Goal: Answer question/provide support

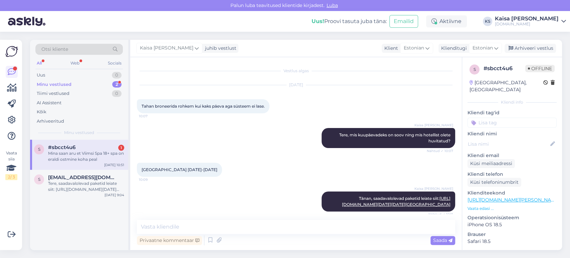
scroll to position [389, 0]
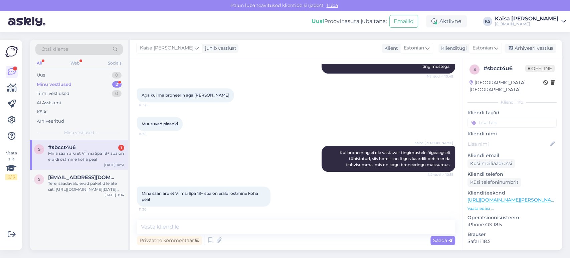
click at [489, 205] on p "Vaata edasi ..." at bounding box center [511, 208] width 89 height 6
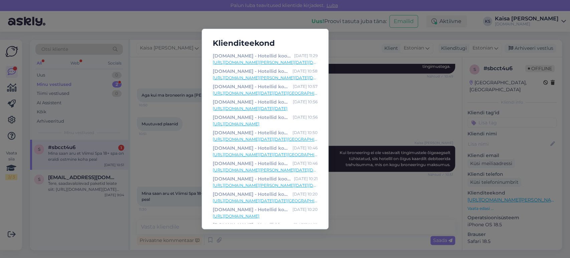
click at [276, 61] on link "[URL][DOMAIN_NAME][PERSON_NAME][DATE][DATE][GEOGRAPHIC_DATA]" at bounding box center [265, 62] width 105 height 6
click at [371, 210] on div "Klienditeekond [DOMAIN_NAME] - Hotellid koos võluvate lisavõimalustega [DATE] 1…" at bounding box center [285, 129] width 570 height 258
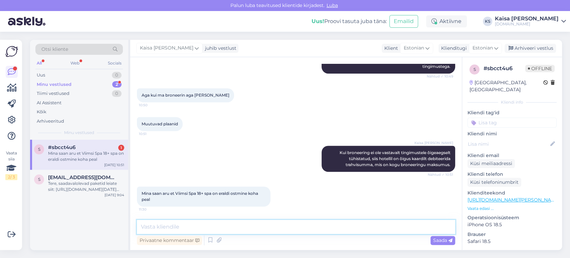
click at [340, 230] on textarea at bounding box center [296, 227] width 318 height 14
paste textarea "Spaapuhkus [PERSON_NAME] piiramatu Atlantis H2O veekeskuse külastusega"
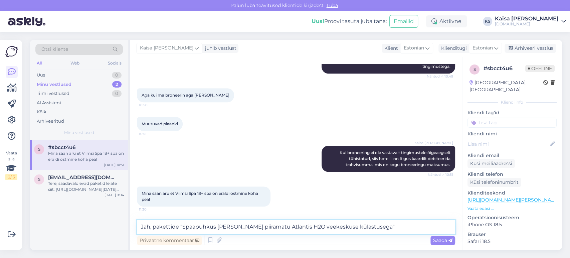
drag, startPoint x: 376, startPoint y: 227, endPoint x: 154, endPoint y: 228, distance: 221.3
click at [154, 228] on textarea "Jah, pakettide "Spaapuhkus [PERSON_NAME] piiramatu Atlantis H2O veekeskuse küla…" at bounding box center [296, 227] width 318 height 14
paste textarea "[URL][DOMAIN_NAME][PERSON_NAME][DATE][DATE][GEOGRAPHIC_DATA]"
type textarea "Jah, just. Siin on pakett, kus SPA18+ ala on paketi hinnas, kuid H2O veepark mi…"
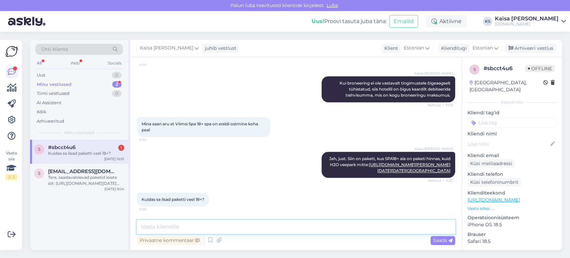
scroll to position [549, 0]
type textarea "Pileti saate juurde soetada hotellis kohapeal."
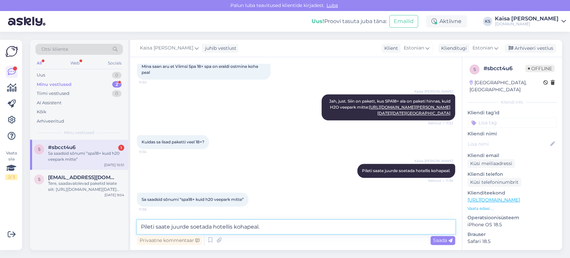
scroll to position [606, 0]
click at [284, 227] on textarea "Pileti saate juurde soetada hotellis kohapeal." at bounding box center [296, 227] width 318 height 14
type textarea "Kas Te olete huvitatud paketist, kus on SPA 18+ paketi hinnas sees?"
drag, startPoint x: 350, startPoint y: 227, endPoint x: 131, endPoint y: 222, distance: 218.7
click at [131, 222] on div "Vestlus algas [DATE] Tahan broneerida rohkem kui kaks päeva aga süsteem ei lase…" at bounding box center [296, 153] width 332 height 193
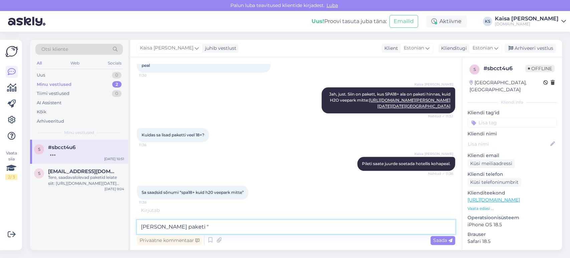
paste textarea "SPA18+ Spaapuhkus [PERSON_NAME]"
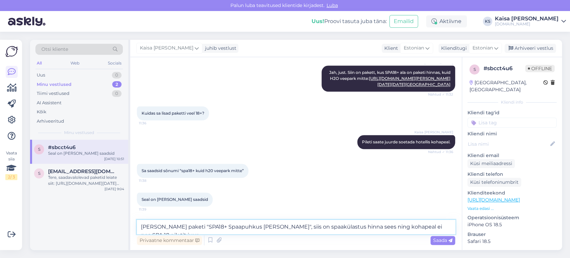
scroll to position [642, 0]
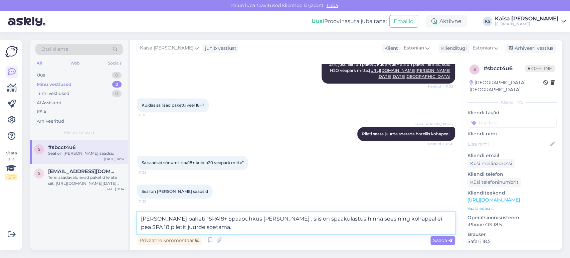
type textarea "[PERSON_NAME] paketi "SPA18+ Spaapuhkus [PERSON_NAME]", siis on spaakülastus hi…"
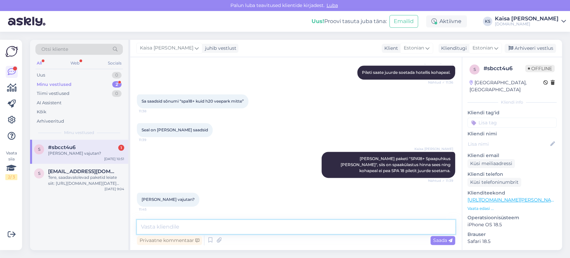
scroll to position [704, 0]
click at [226, 223] on textarea at bounding box center [296, 227] width 318 height 14
paste textarea "[URL][DOMAIN_NAME][PERSON_NAME][DATE][DATE][GEOGRAPHIC_DATA]"
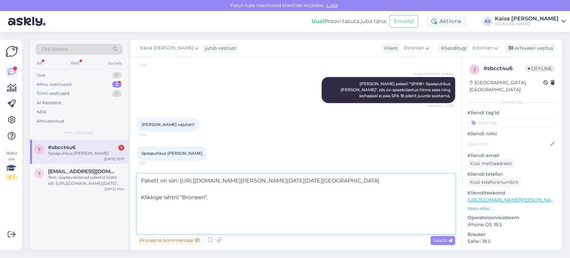
scroll to position [780, 0]
click at [143, 229] on textarea "Pakett on siin: [URL][DOMAIN_NAME][PERSON_NAME][DATE][DATE][GEOGRAPHIC_DATA] Kl…" at bounding box center [296, 204] width 318 height 60
click at [366, 226] on textarea "Pakett on siin: [URL][DOMAIN_NAME][PERSON_NAME][DATE][DATE][GEOGRAPHIC_DATA] [P…" at bounding box center [296, 204] width 318 height 60
type textarea "Pakett on siin: [URL][DOMAIN_NAME][PERSON_NAME][DATE][DATE][GEOGRAPHIC_DATA] [P…"
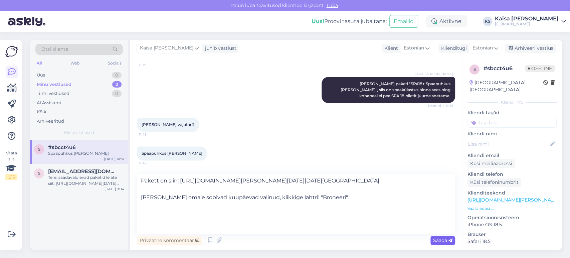
click at [439, 242] on span "Saada" at bounding box center [442, 240] width 19 height 6
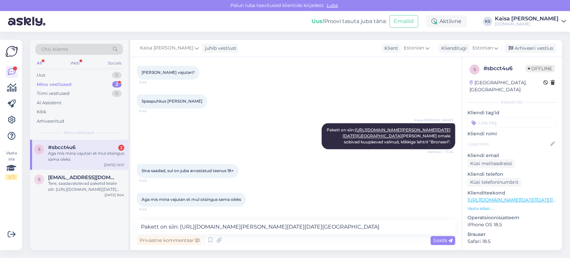
scroll to position [927, 0]
click at [275, 230] on textarea "Pakett on siin: [URL][DOMAIN_NAME][PERSON_NAME][DATE][DATE][GEOGRAPHIC_DATA] [P…" at bounding box center [296, 227] width 318 height 14
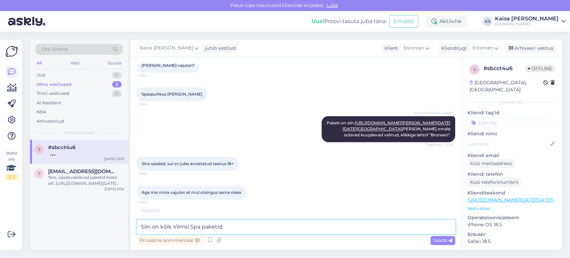
paste textarea "[URL][DOMAIN_NAME][DATE][DATE][GEOGRAPHIC_DATA]"
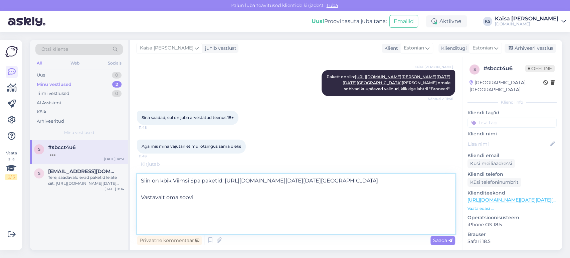
scroll to position [1002, 0]
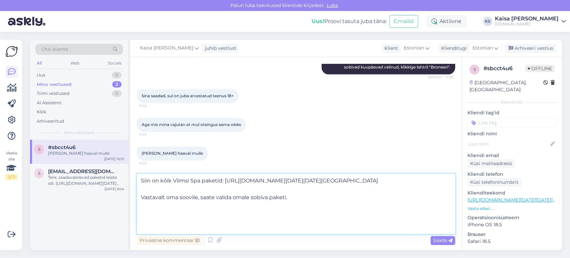
type textarea "Siin on kõik Viimsi Spa paketid: [URL][DOMAIN_NAME][DATE][DATE][GEOGRAPHIC_DATA…"
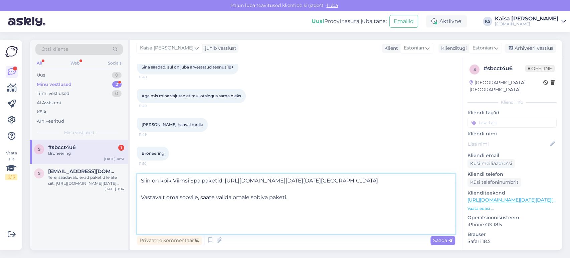
scroll to position [0, 0]
drag, startPoint x: 293, startPoint y: 227, endPoint x: 132, endPoint y: 171, distance: 170.5
click at [132, 171] on div "Vestlus algas [DATE] Tahan broneerida rohkem kui kaks päeva aga süsteem ei lase…" at bounding box center [296, 153] width 332 height 193
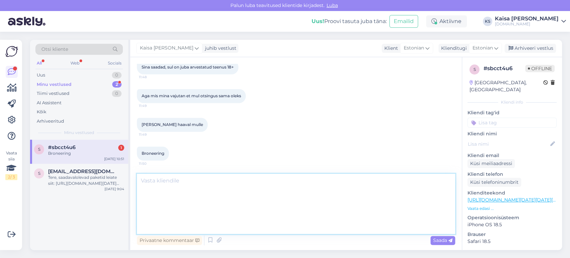
scroll to position [985, 0]
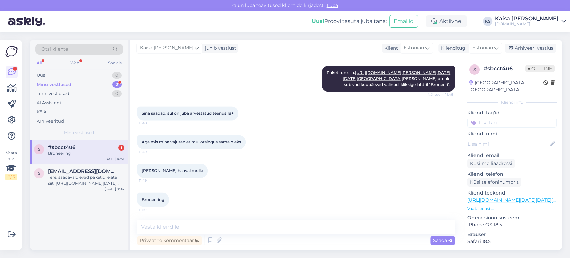
click at [264, 171] on div "[PERSON_NAME] haaval mulle 11:49" at bounding box center [296, 170] width 318 height 29
click at [278, 227] on textarea at bounding box center [296, 227] width 318 height 14
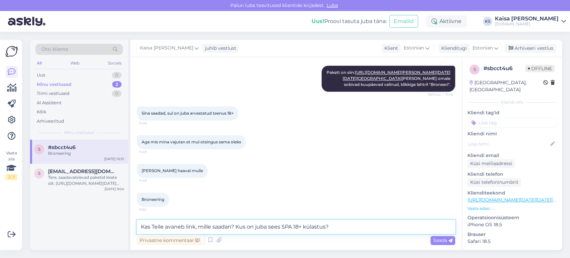
click at [240, 225] on textarea "Kas Teile avaneb link, mille saadan? Kus on juba sees SPA 18+ külastus?" at bounding box center [296, 227] width 318 height 14
type textarea "Kas Teile avaneb link, mille saadan, kus on juba sees SPA 18+ külastus?"
click at [349, 232] on textarea "Kas Teile avaneb link, mille saadan, kus on juba sees SPA 18+ külastus?" at bounding box center [296, 227] width 318 height 14
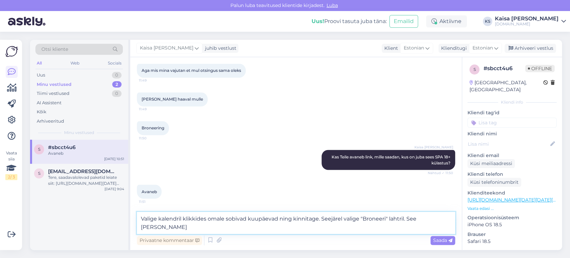
scroll to position [1055, 0]
type textarea "Valige kalendril klikkides omale sobivad kuupäevad ning kinnitage. Seejärel val…"
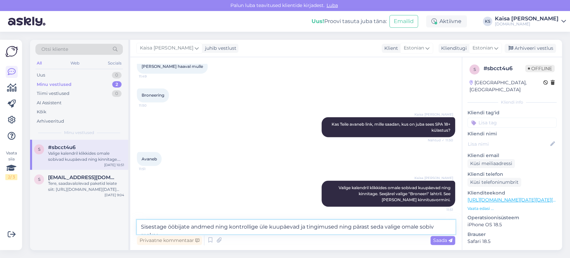
scroll to position [1097, 0]
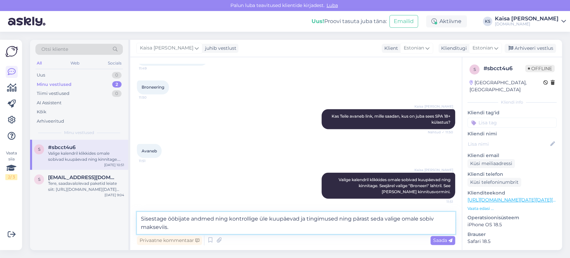
type textarea "Sisestage ööbijate andmed ning kontrollige üle kuupäevad ja tingimused ning pär…"
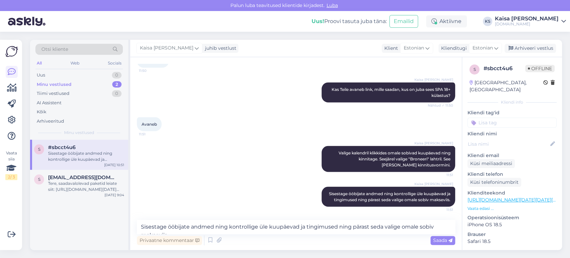
click at [231, 114] on div "Avaneb 11:51" at bounding box center [296, 123] width 318 height 29
click at [270, 145] on div "Kaisa [PERSON_NAME] Valige kalendril klikkides omale sobivad kuupäevad ning kin…" at bounding box center [296, 158] width 318 height 41
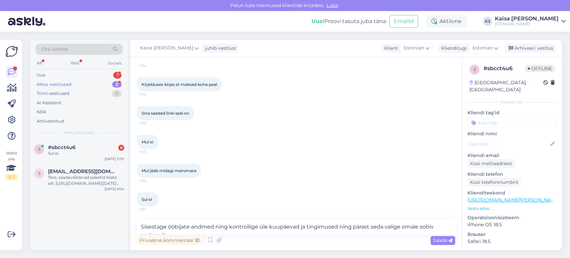
scroll to position [1353, 0]
click at [230, 224] on textarea "Sisestage ööbijate andmed ning kontrollige üle kuupäevad ja tingimused ning pär…" at bounding box center [296, 227] width 318 height 14
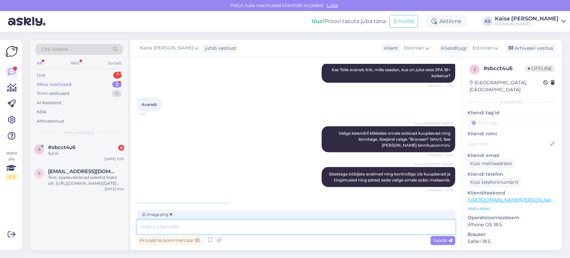
scroll to position [841, 0]
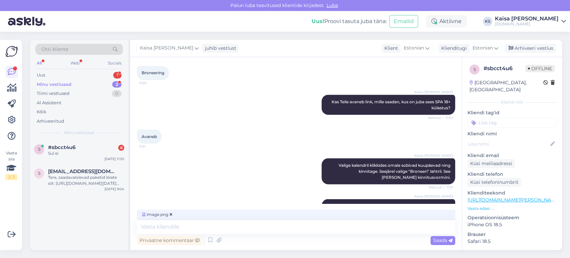
click at [293, 229] on textarea at bounding box center [296, 227] width 318 height 14
click at [441, 242] on span "Saada" at bounding box center [442, 240] width 19 height 6
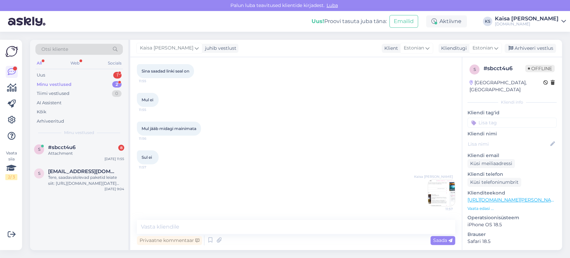
click at [433, 197] on img at bounding box center [441, 192] width 27 height 27
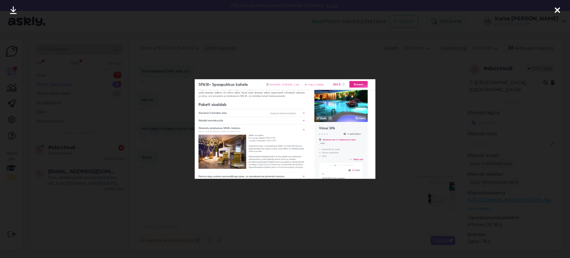
click at [553, 9] on div at bounding box center [556, 10] width 13 height 21
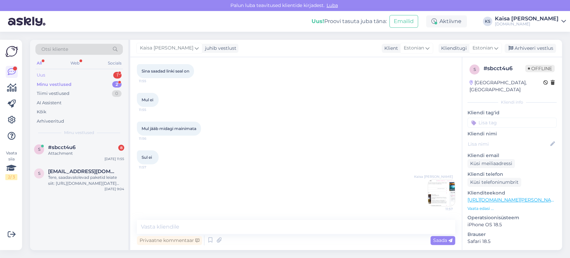
click at [101, 76] on div "Uus 1" at bounding box center [78, 74] width 87 height 9
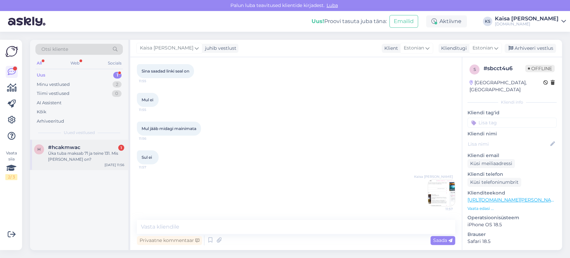
click at [83, 153] on div "Üka tuba maksab 71 ja teine 131. Mis [PERSON_NAME] on?" at bounding box center [86, 156] width 76 height 12
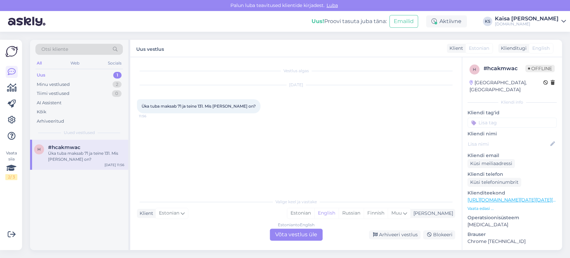
scroll to position [0, 0]
click at [481, 205] on p "Vaata edasi ..." at bounding box center [511, 208] width 89 height 6
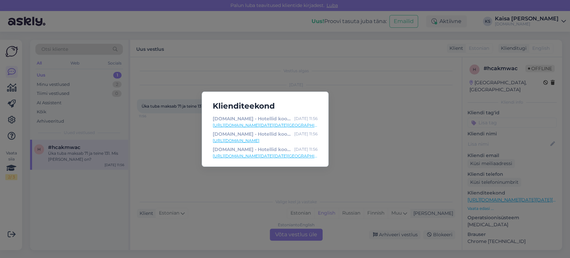
click at [291, 124] on link "[URL][DOMAIN_NAME][DATE][DATE][GEOGRAPHIC_DATA]" at bounding box center [265, 125] width 105 height 6
click at [142, 161] on div "Klienditeekond [DOMAIN_NAME] - Hotellid koos võluvate lisavõimalustega [DATE] 1…" at bounding box center [285, 129] width 570 height 258
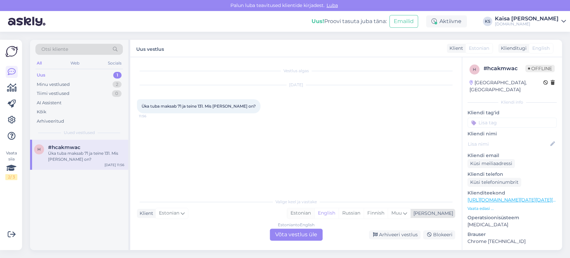
click at [314, 214] on div "Estonian" at bounding box center [300, 213] width 27 height 10
click at [307, 234] on div "Estonian to Estonian Võta vestlus üle" at bounding box center [296, 234] width 53 height 12
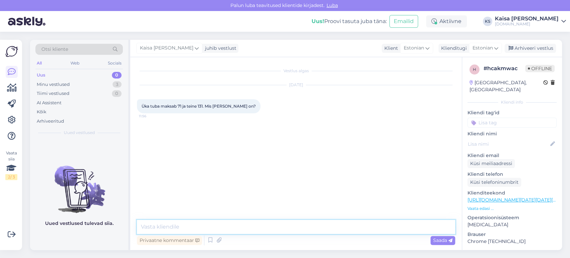
click at [281, 227] on textarea at bounding box center [296, 227] width 318 height 14
click at [273, 228] on textarea "Tere, kui klikite toatüübil, näete pilte ning tubade kirjeldust" at bounding box center [296, 227] width 318 height 14
click at [334, 226] on textarea "Tere, kui klikite toatüübil, näete pilte ning tubade täpsemat kirjeldust" at bounding box center [296, 227] width 318 height 14
type textarea "Tere, kui klikite toatüübil, näete pilte ning tubade täpsemat kirjeldust."
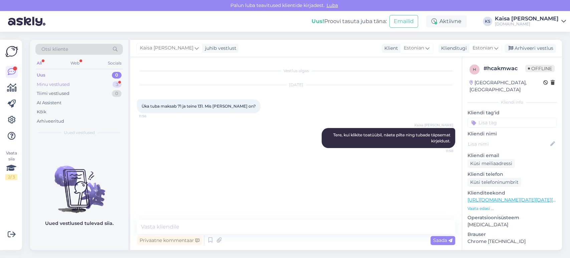
click at [67, 80] on div "Minu vestlused 3" at bounding box center [78, 84] width 87 height 9
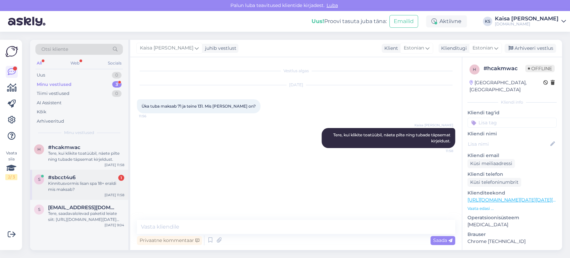
click at [79, 180] on div "#sbcct4u6 1" at bounding box center [86, 177] width 76 height 6
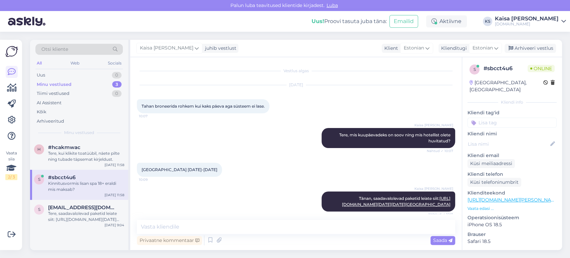
scroll to position [1424, 0]
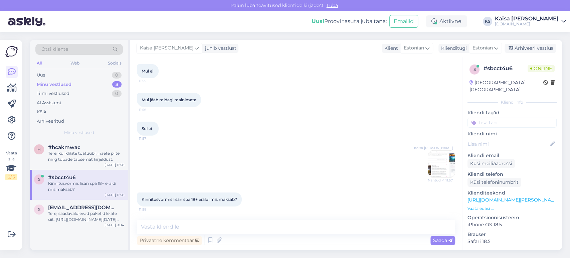
click at [259, 160] on div "Kaisa [PERSON_NAME] Nähtud ✓ 11:57" at bounding box center [296, 164] width 318 height 42
click at [485, 205] on p "Vaata edasi ..." at bounding box center [511, 208] width 89 height 6
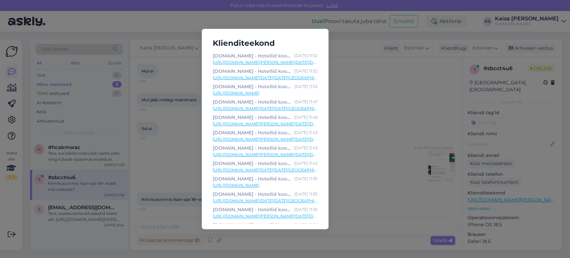
click at [299, 60] on link "[URL][DOMAIN_NAME][PERSON_NAME][DATE][DATE][GEOGRAPHIC_DATA]" at bounding box center [265, 62] width 105 height 6
click at [364, 112] on div "Klienditeekond [DOMAIN_NAME] - Hotellid koos võluvate lisavõimalustega [DATE] 1…" at bounding box center [285, 129] width 570 height 258
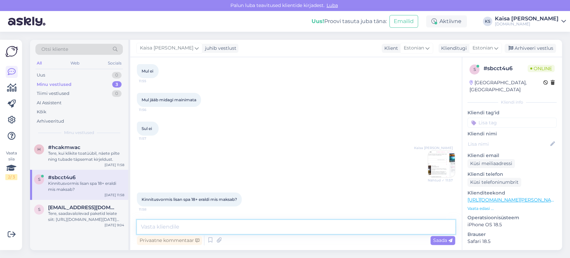
click at [273, 220] on textarea at bounding box center [296, 227] width 318 height 14
paste textarea "Hotellikülastajale [PERSON_NAME] 27€"
click at [248, 226] on textarea "Hotellikülastajale [PERSON_NAME] 27€." at bounding box center [296, 227] width 318 height 14
type textarea "Hotellikülastajale [PERSON_NAME] 27€ / 1 pilet."
click at [438, 238] on span "Saada" at bounding box center [442, 240] width 19 height 6
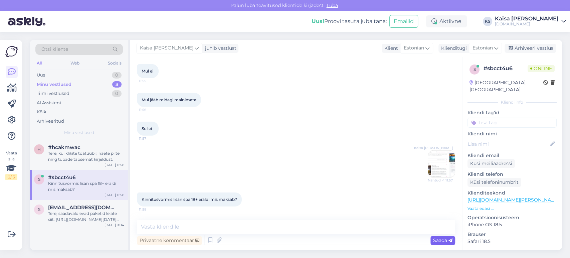
scroll to position [1453, 0]
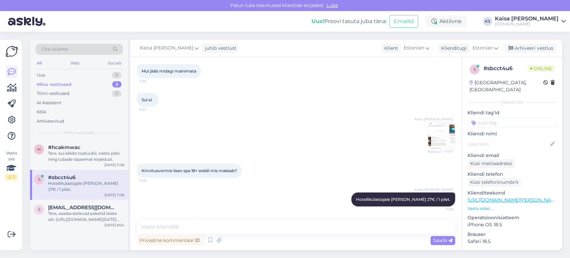
click at [312, 145] on div "Kaisa [PERSON_NAME] Nähtud ✓ 11:57" at bounding box center [296, 135] width 318 height 42
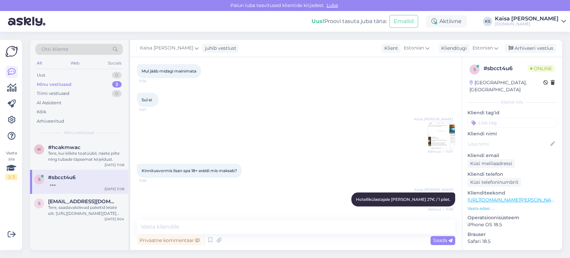
click at [303, 133] on div "Kaisa [PERSON_NAME] Nähtud ✓ 11:57" at bounding box center [296, 135] width 318 height 42
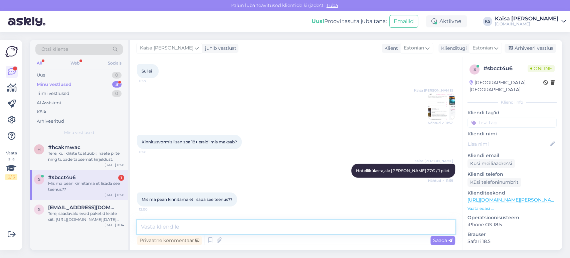
click at [290, 226] on textarea at bounding box center [296, 227] width 318 height 14
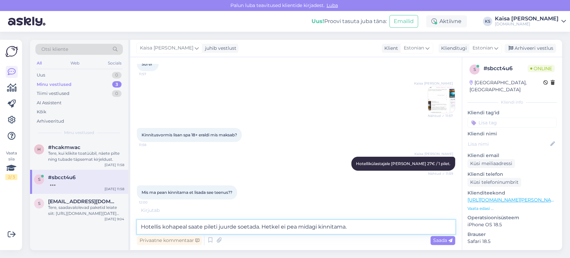
scroll to position [1510, 0]
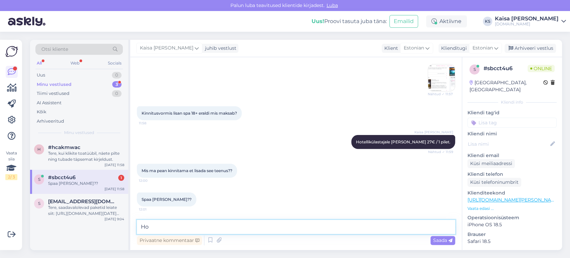
type textarea "H"
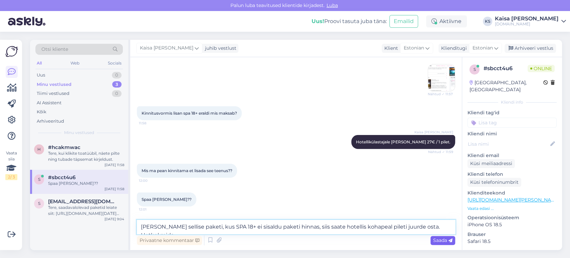
scroll to position [1517, 0]
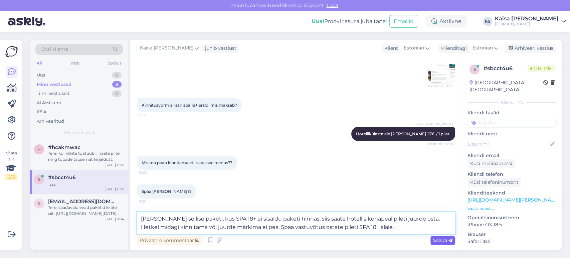
type textarea "[PERSON_NAME] sellise paketi, kus SPA 18+ ei sisaldu paketi hinnas, siis saate …"
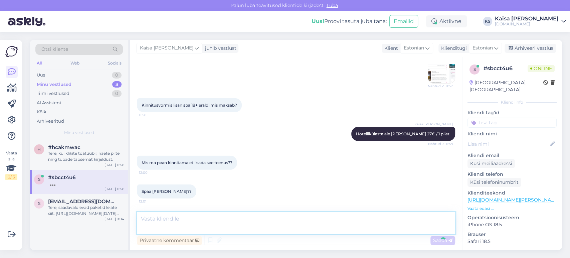
scroll to position [1557, 0]
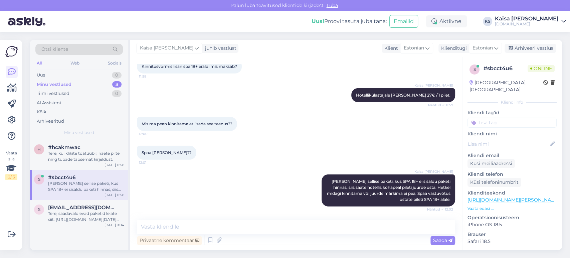
click at [318, 135] on div "Mis ma pean kinnitama et lisada see teenus?? 12:00" at bounding box center [296, 123] width 318 height 29
click at [336, 146] on div "Spaa [PERSON_NAME]?? 12:01" at bounding box center [296, 152] width 318 height 29
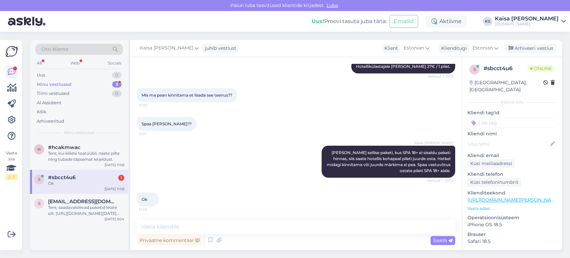
scroll to position [1586, 0]
click at [363, 199] on div "Ok 12:03" at bounding box center [296, 199] width 318 height 29
click at [73, 154] on div "Tere, kui klikite toatüübil, näete pilte ning tubade täpsemat kirjeldust." at bounding box center [86, 156] width 76 height 12
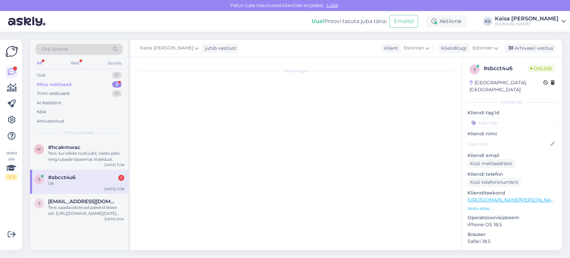
scroll to position [0, 0]
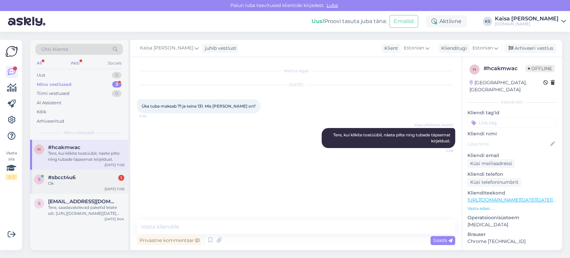
click at [71, 182] on div "Ok" at bounding box center [86, 183] width 76 height 6
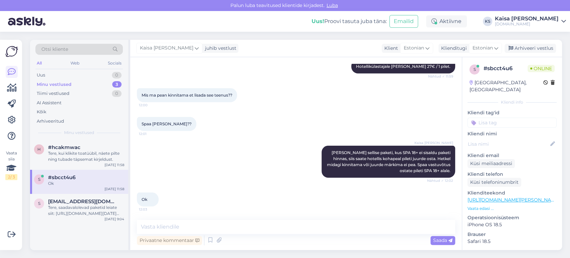
scroll to position [1586, 0]
click at [279, 185] on div "Ok 12:03" at bounding box center [296, 199] width 318 height 29
click at [253, 158] on div "Kaisa [PERSON_NAME] [PERSON_NAME] sellise paketi, kus SPA 18+ ei sisaldu paketi…" at bounding box center [296, 161] width 318 height 47
